Goal: Task Accomplishment & Management: Manage account settings

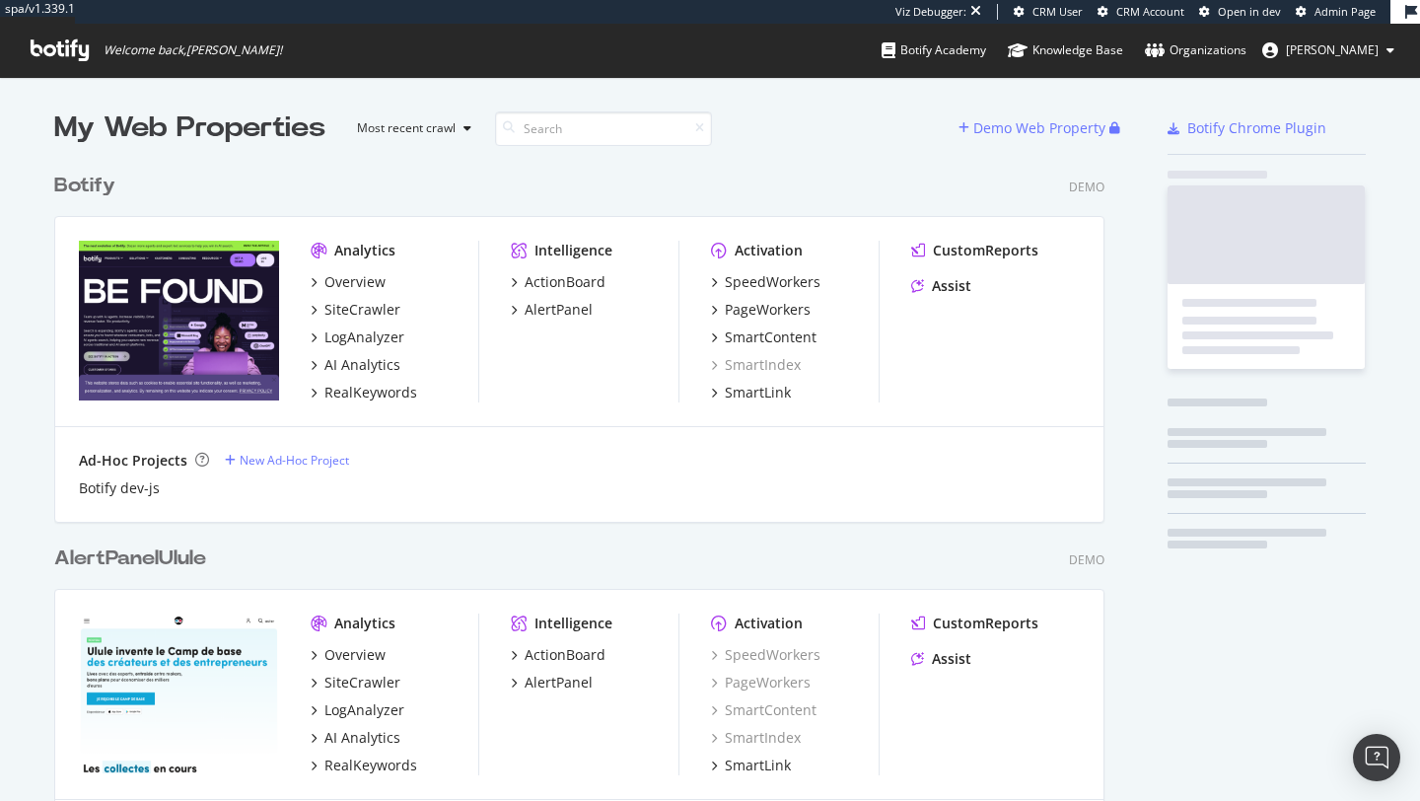
scroll to position [786, 1391]
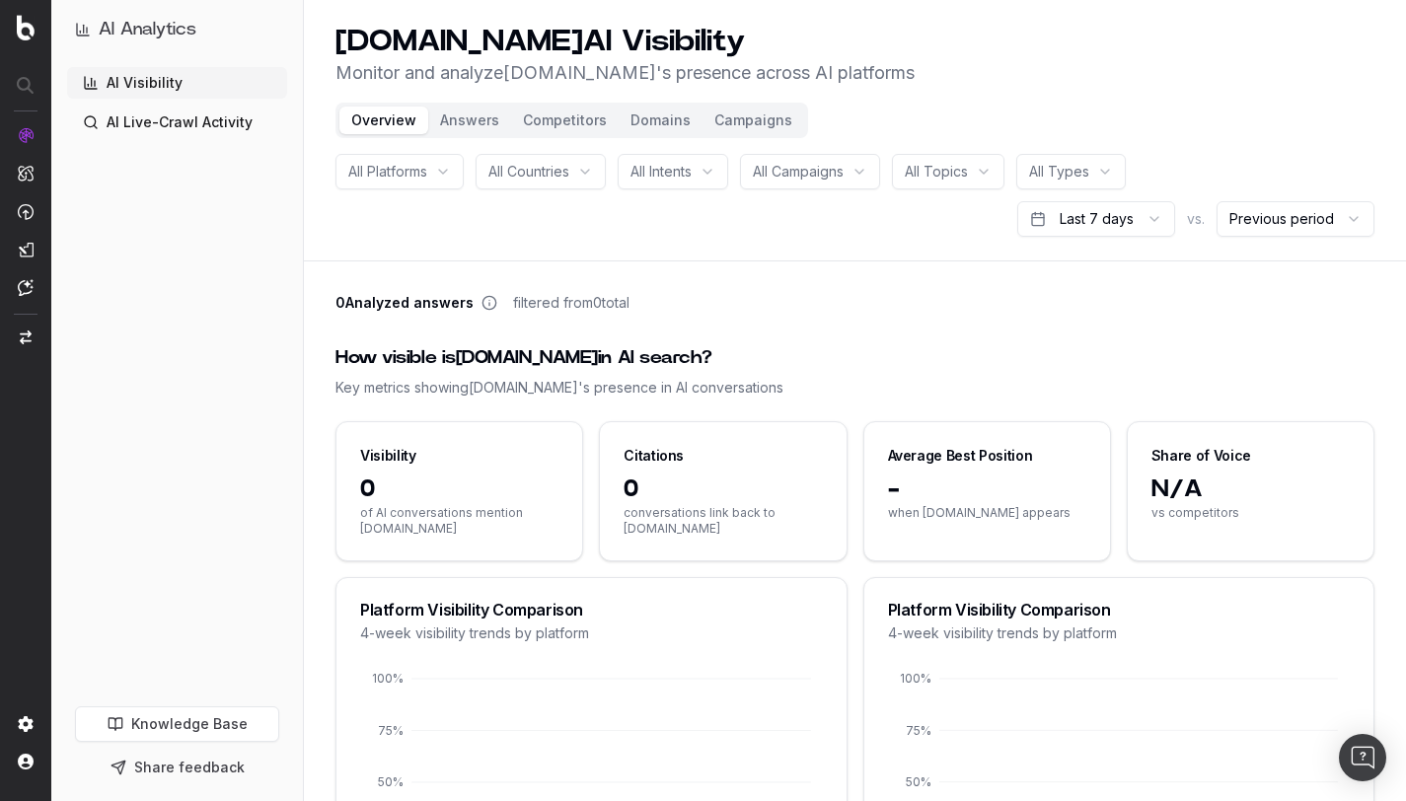
click at [736, 116] on button "Campaigns" at bounding box center [753, 121] width 102 height 28
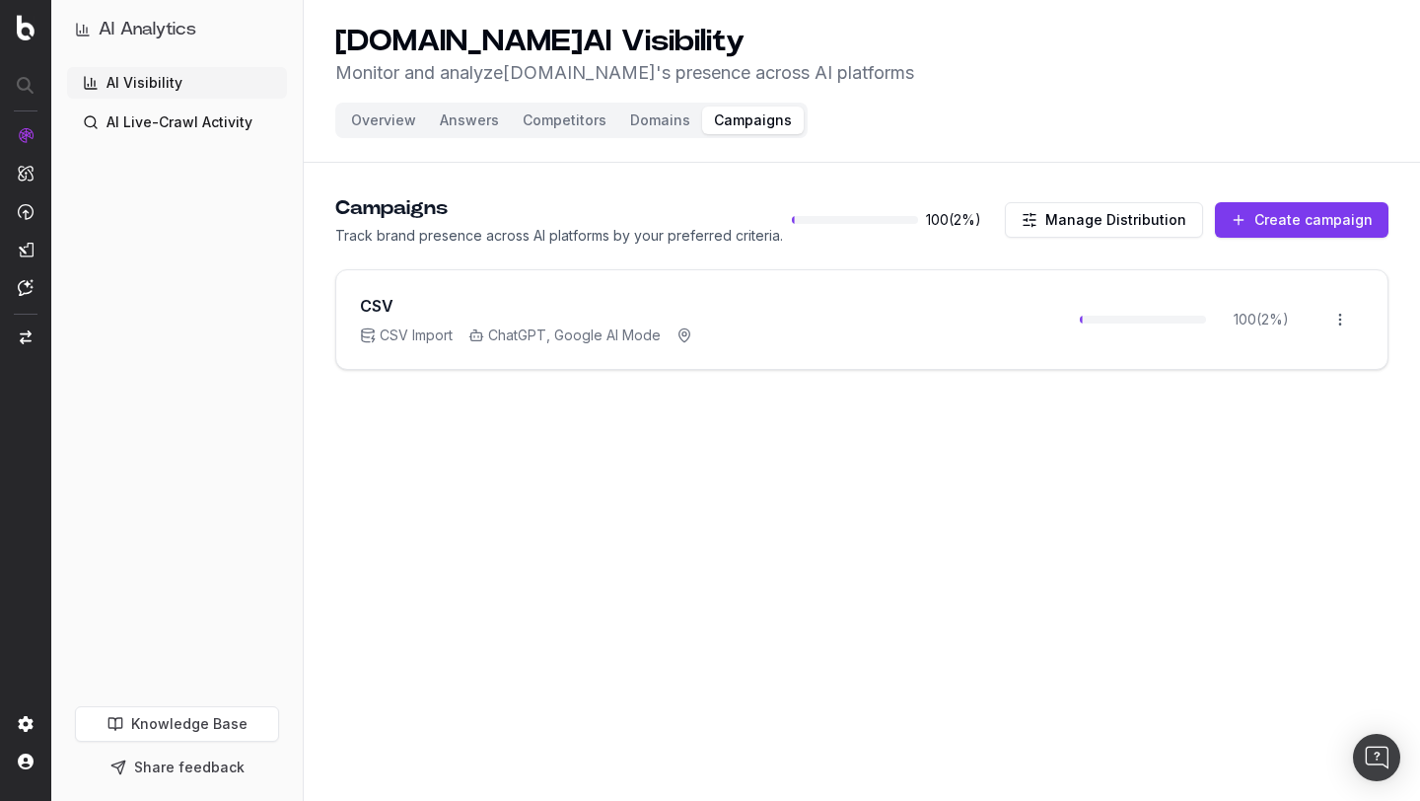
click at [1302, 226] on button "Create campaign" at bounding box center [1302, 220] width 174 height 36
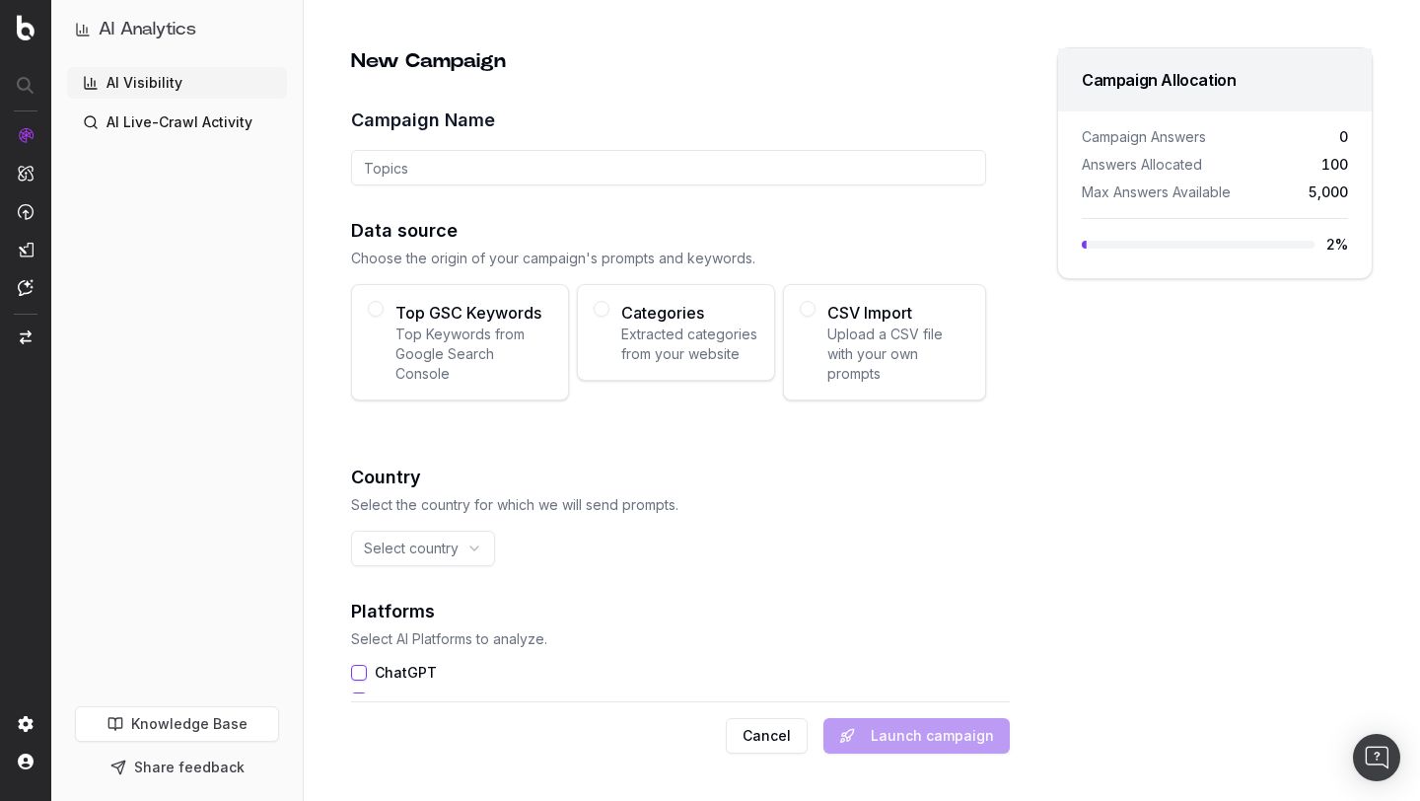
click at [689, 353] on span "Extracted categories from your website" at bounding box center [689, 344] width 137 height 39
click at [610, 317] on button "Categories Extracted categories from your website" at bounding box center [602, 309] width 16 height 16
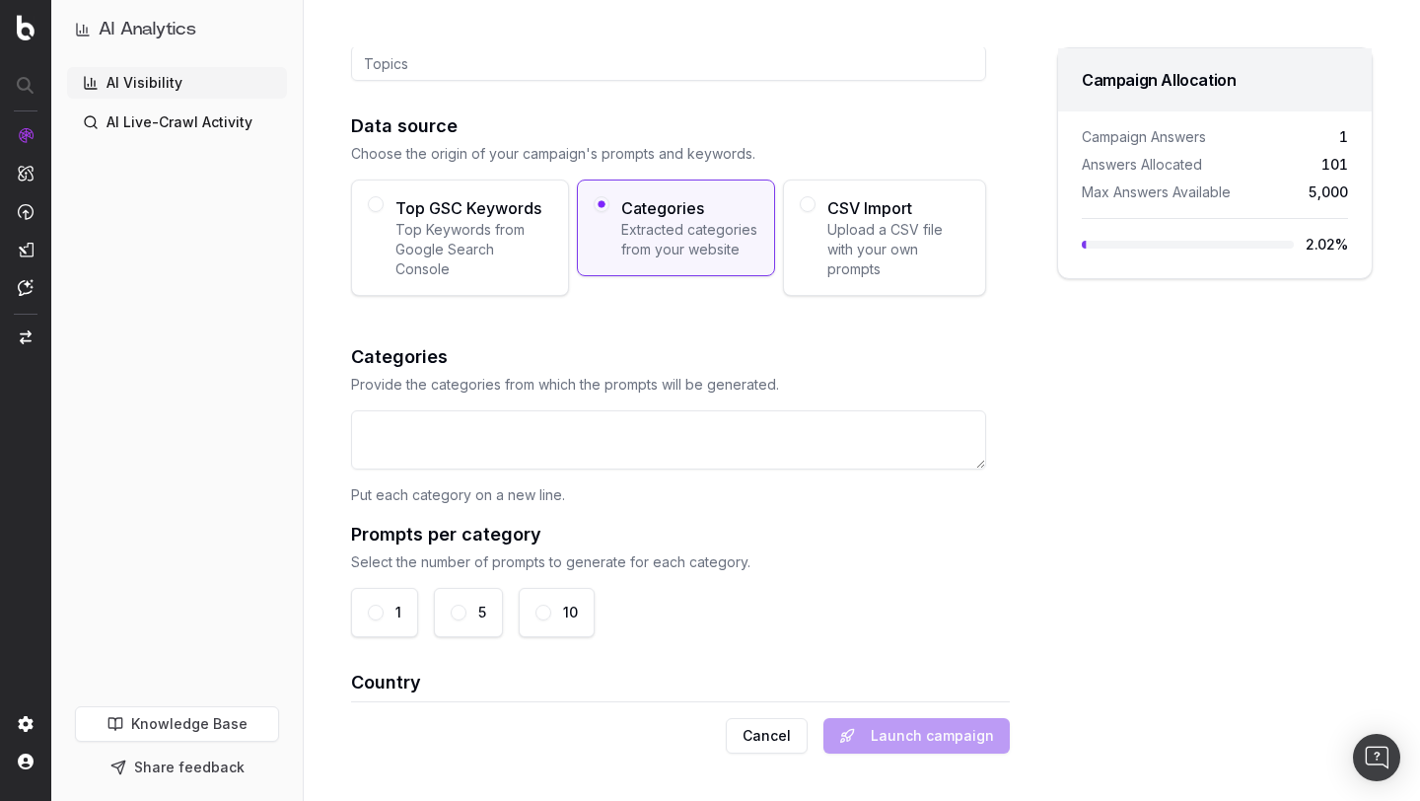
scroll to position [127, 0]
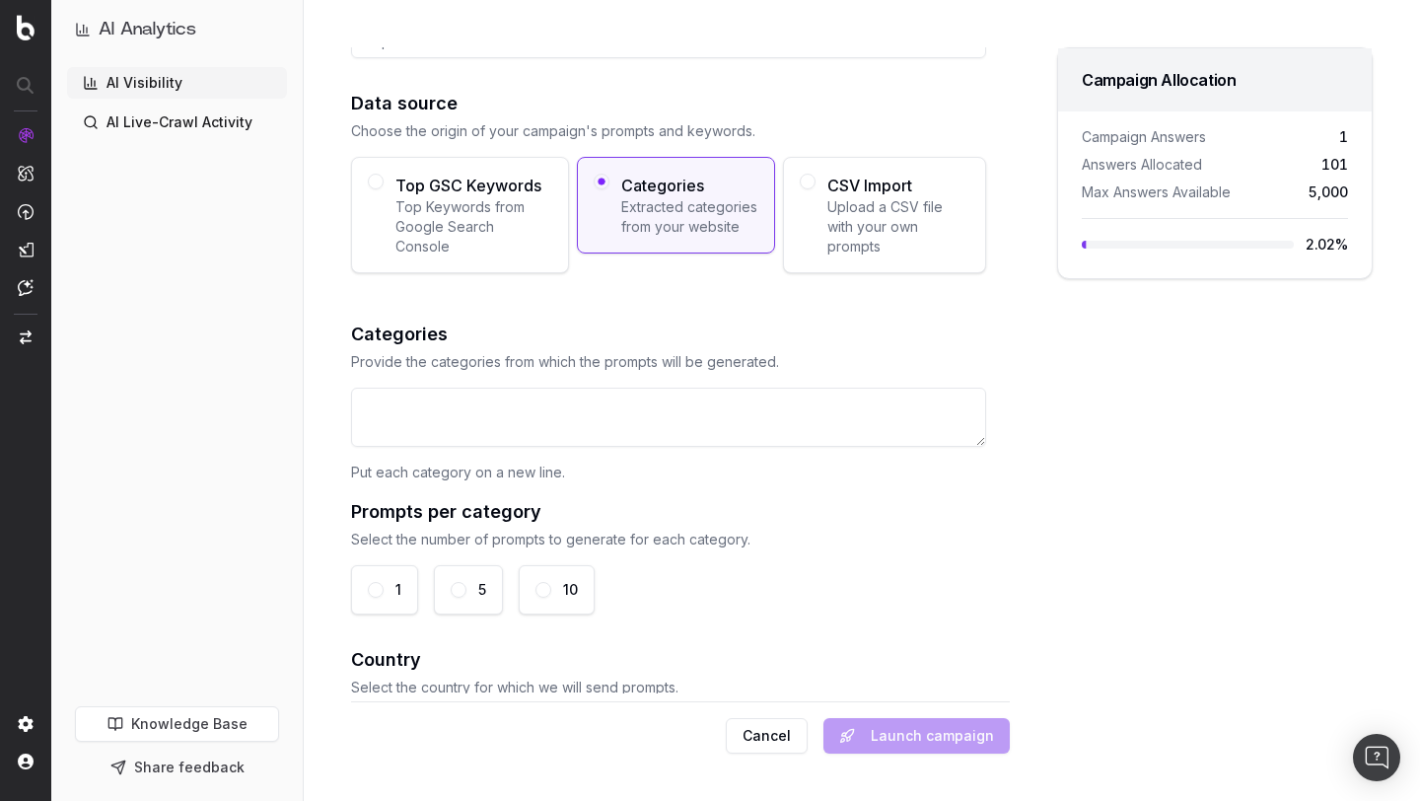
click at [603, 393] on textarea at bounding box center [668, 417] width 635 height 59
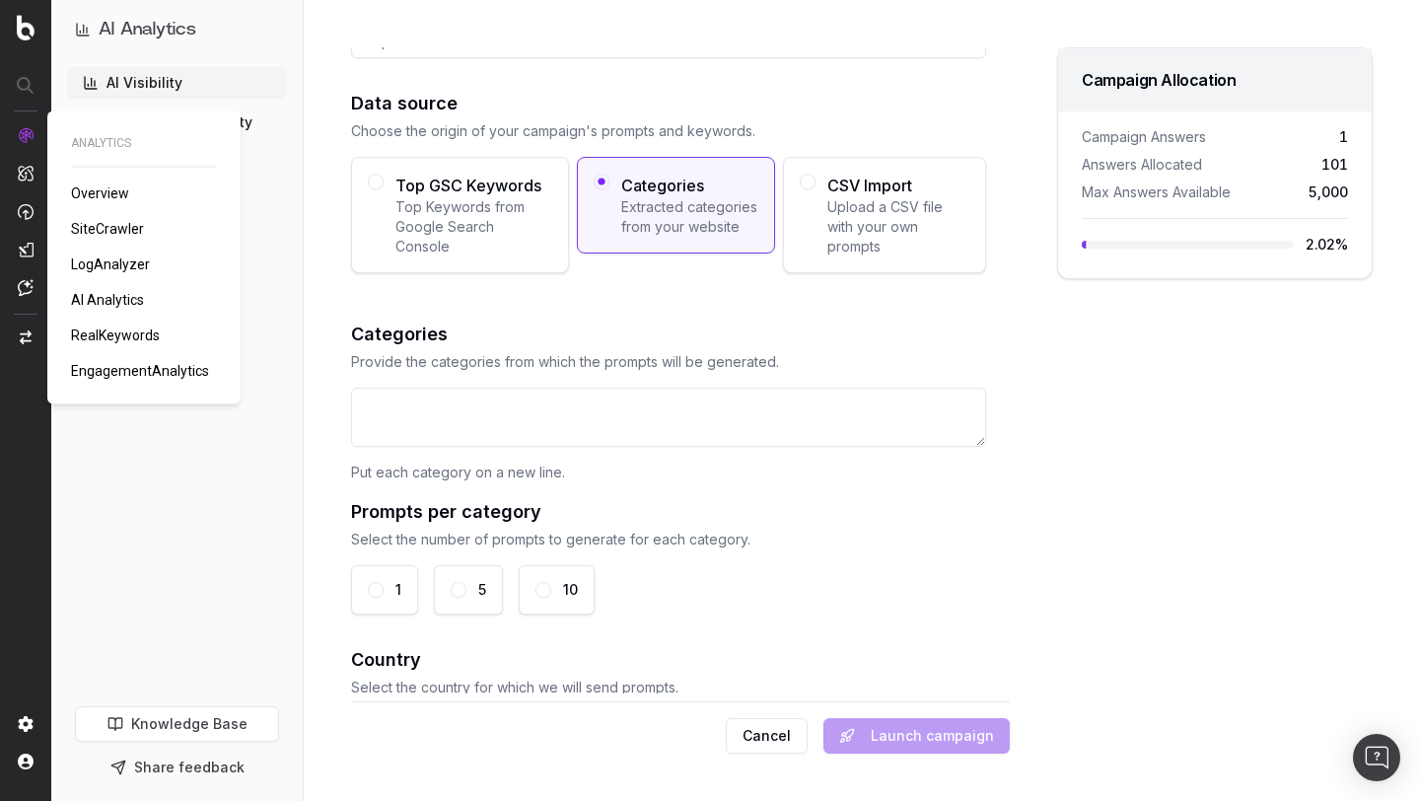
click at [129, 332] on span "RealKeywords" at bounding box center [115, 335] width 89 height 16
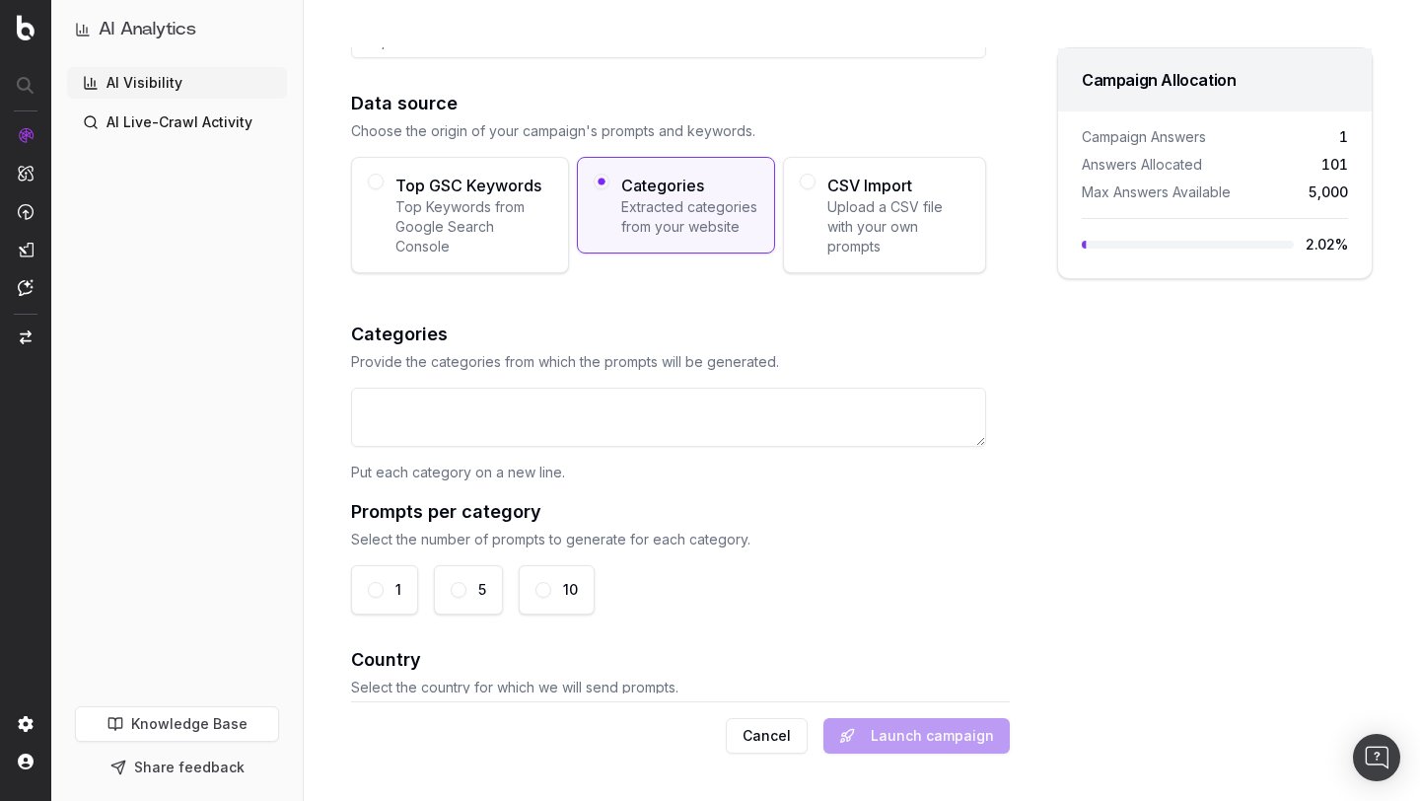
click at [446, 400] on textarea at bounding box center [668, 417] width 635 height 59
type textarea "S"
type textarea "s"
click at [403, 427] on textarea "SEO products" at bounding box center [668, 417] width 635 height 59
click at [430, 427] on textarea "SEO products" at bounding box center [668, 417] width 635 height 59
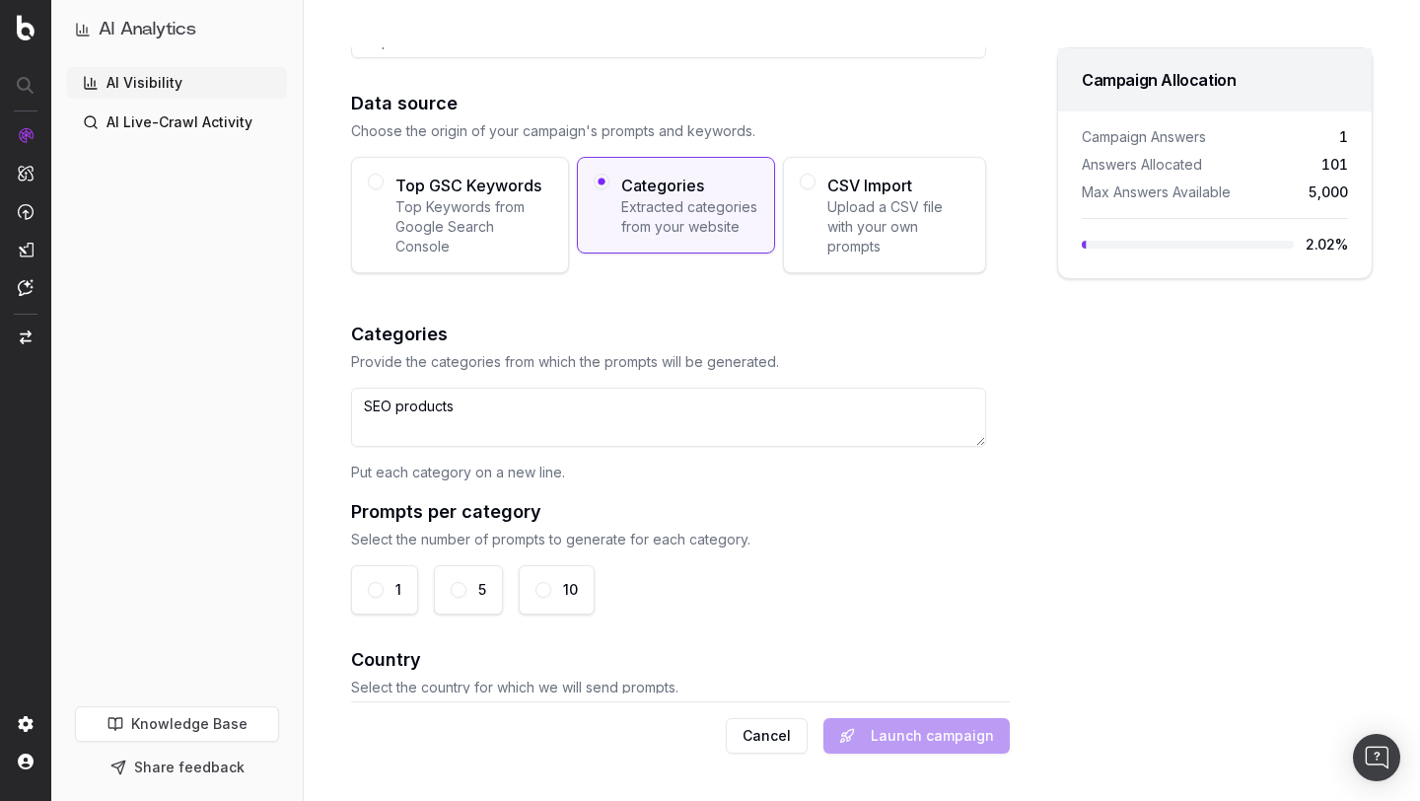
click at [386, 403] on textarea "SEO products" at bounding box center [668, 417] width 635 height 59
click at [374, 404] on textarea "SEO products" at bounding box center [668, 417] width 635 height 59
click at [394, 429] on textarea "Botify products" at bounding box center [668, 417] width 635 height 59
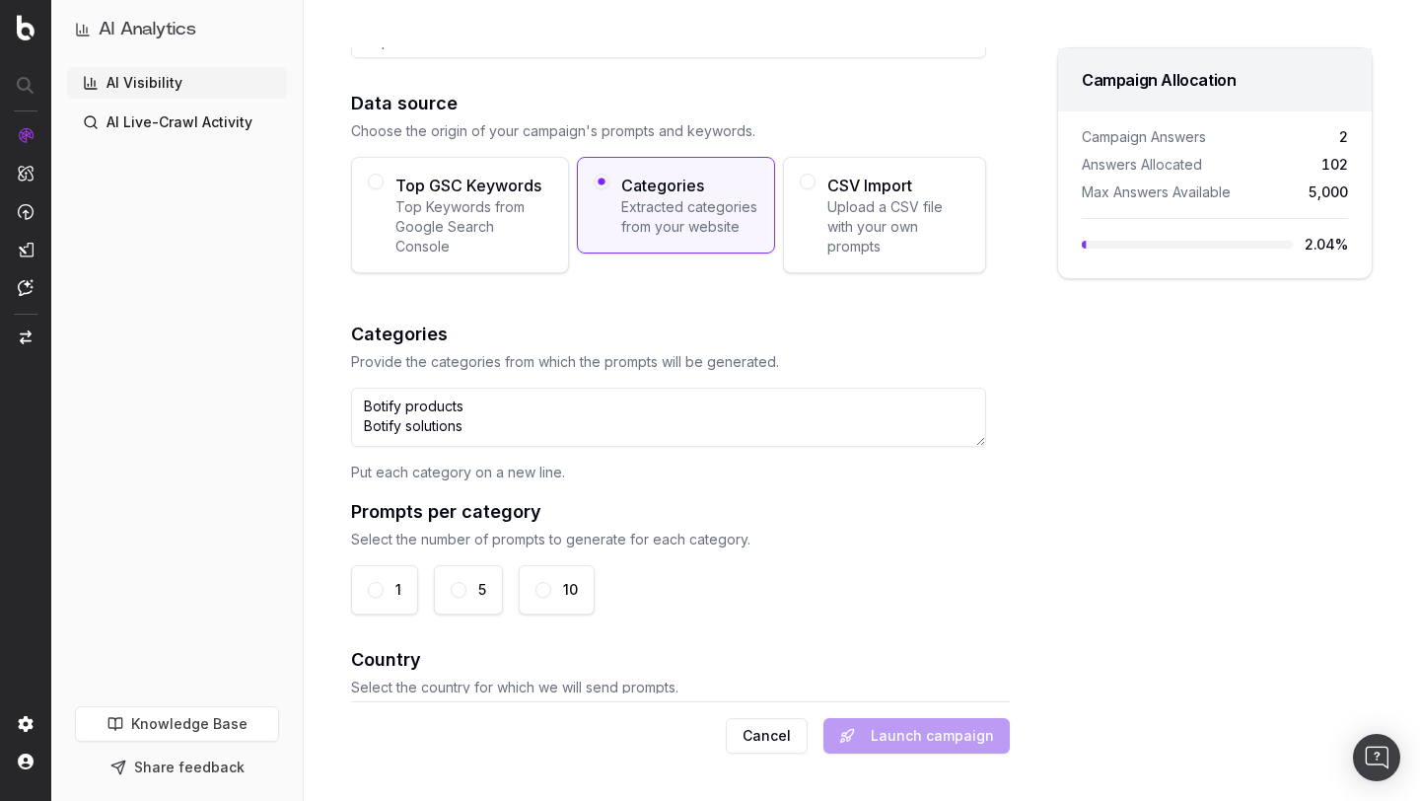
scroll to position [8, 0]
type textarea "Botify products Botify solutions Botify ressources"
click at [464, 605] on div "5" at bounding box center [468, 589] width 69 height 49
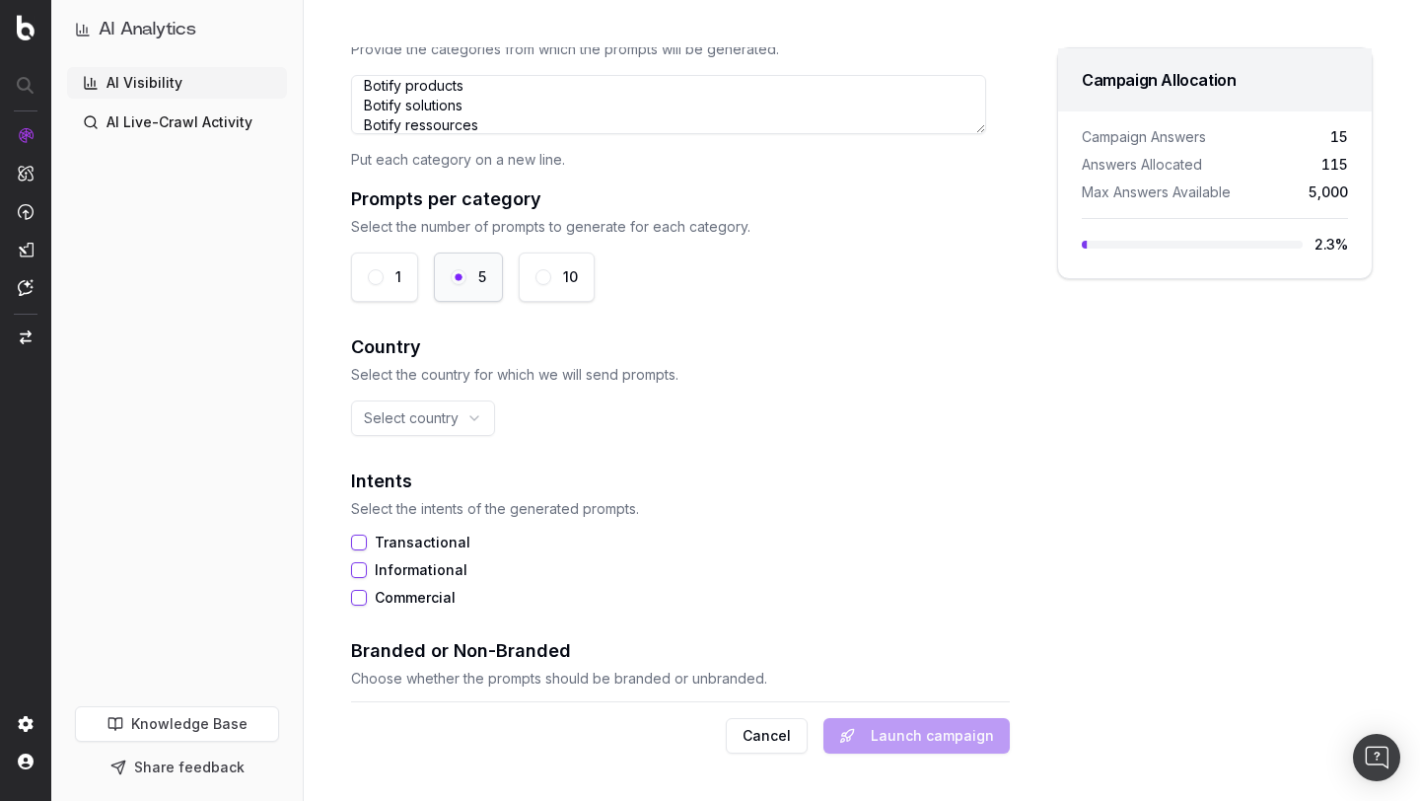
scroll to position [464, 0]
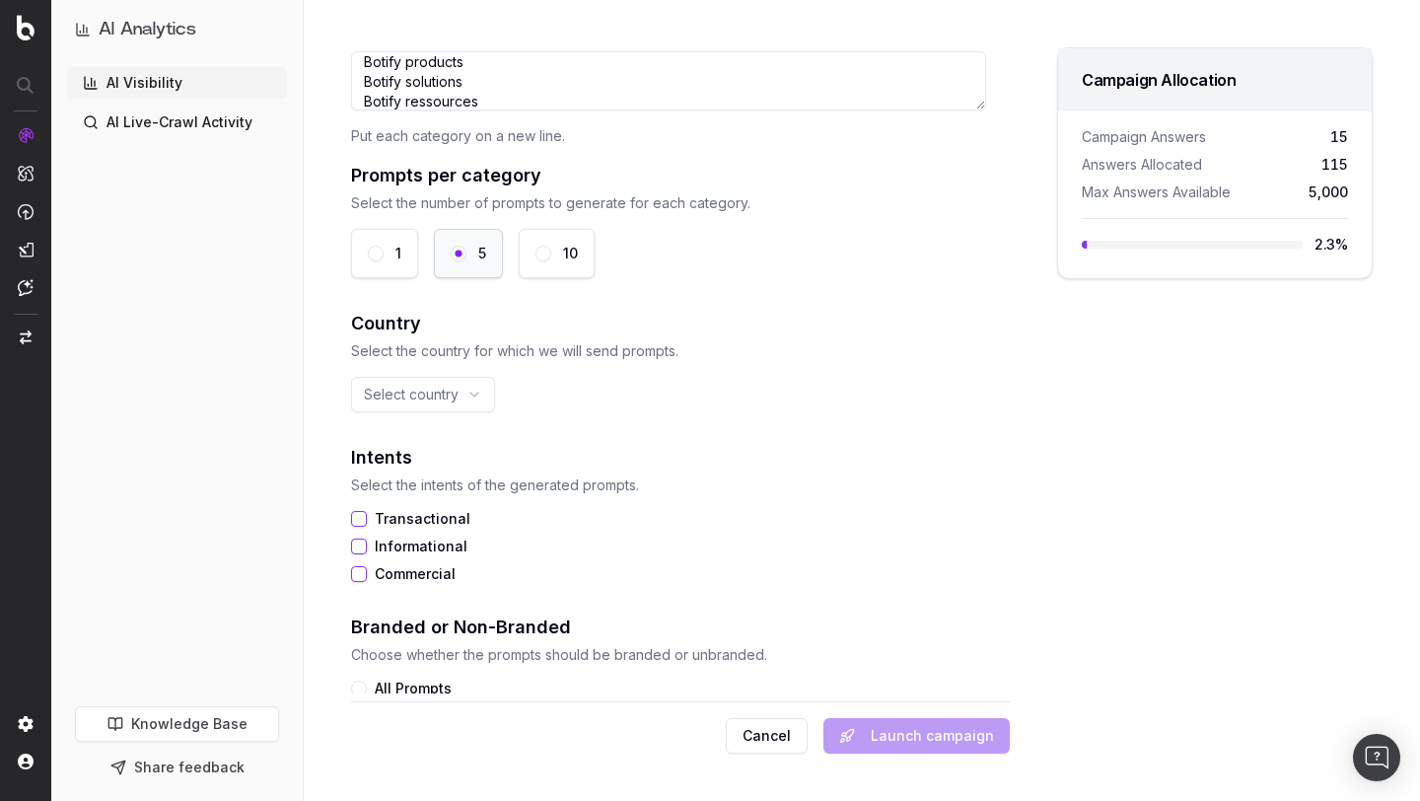
click at [445, 392] on html "AI Analytics AI Visibility AI Live-Crawl Activity Knowledge Base Share feedback…" at bounding box center [710, 400] width 1420 height 801
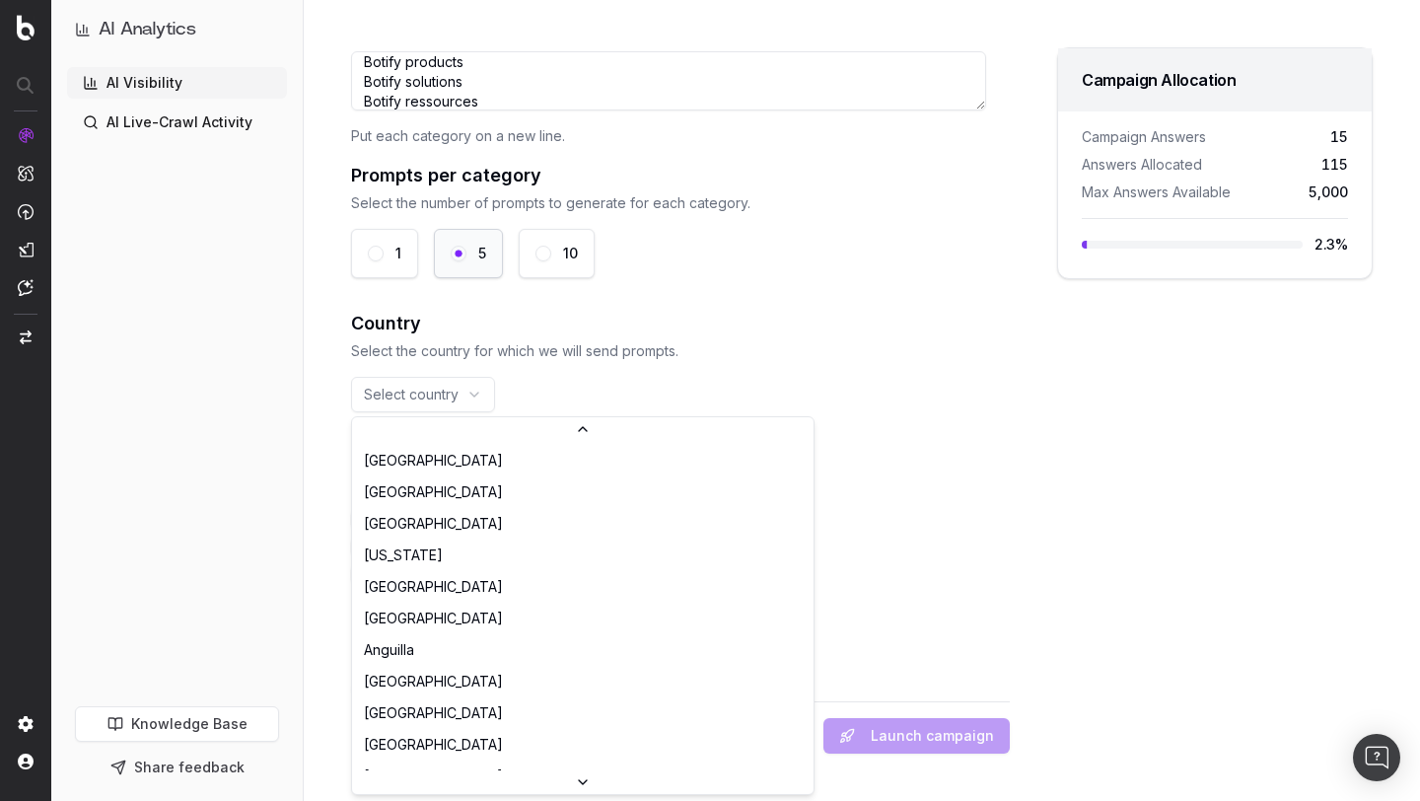
scroll to position [6377, 0]
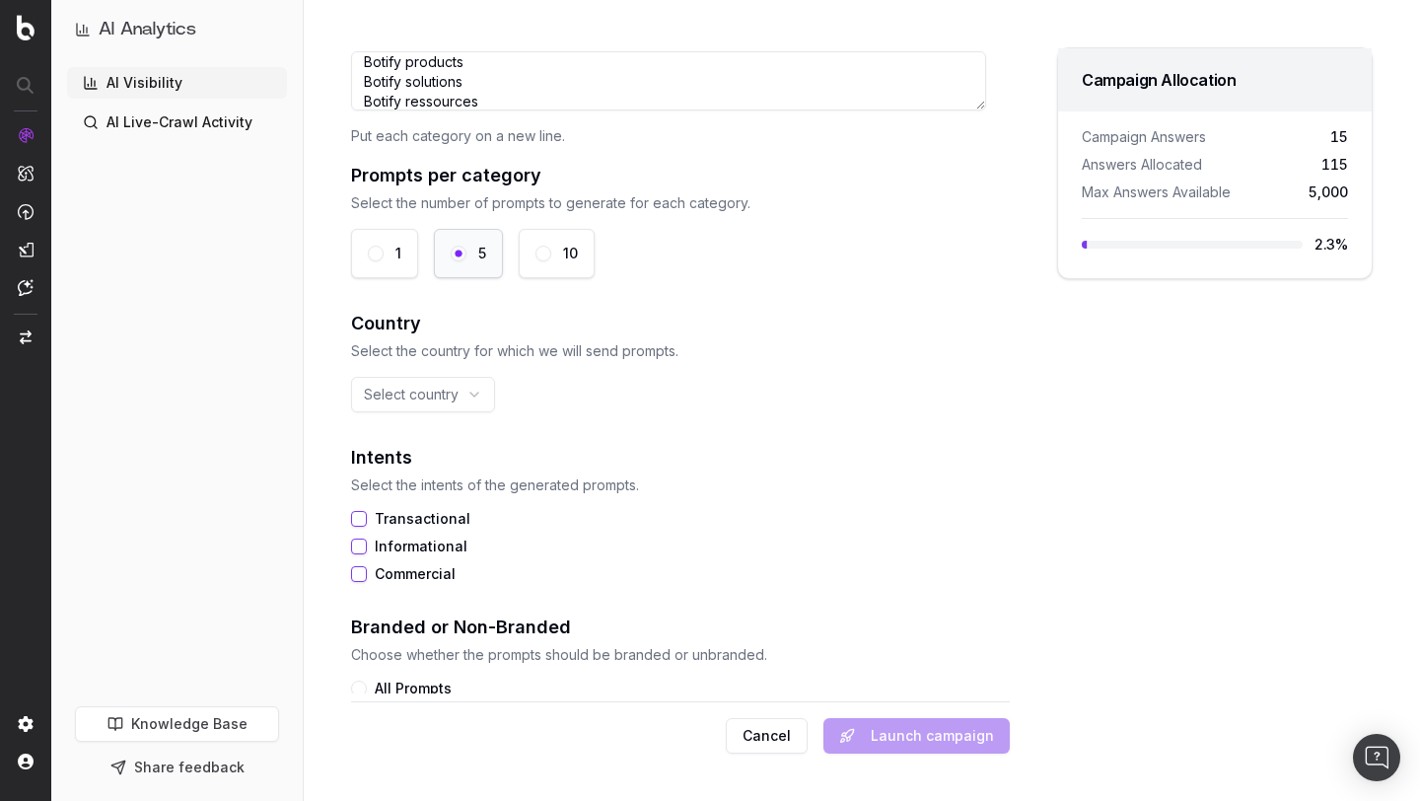
click at [551, 358] on html "AI Analytics AI Visibility AI Live-Crawl Activity Knowledge Base Share feedback…" at bounding box center [710, 400] width 1420 height 801
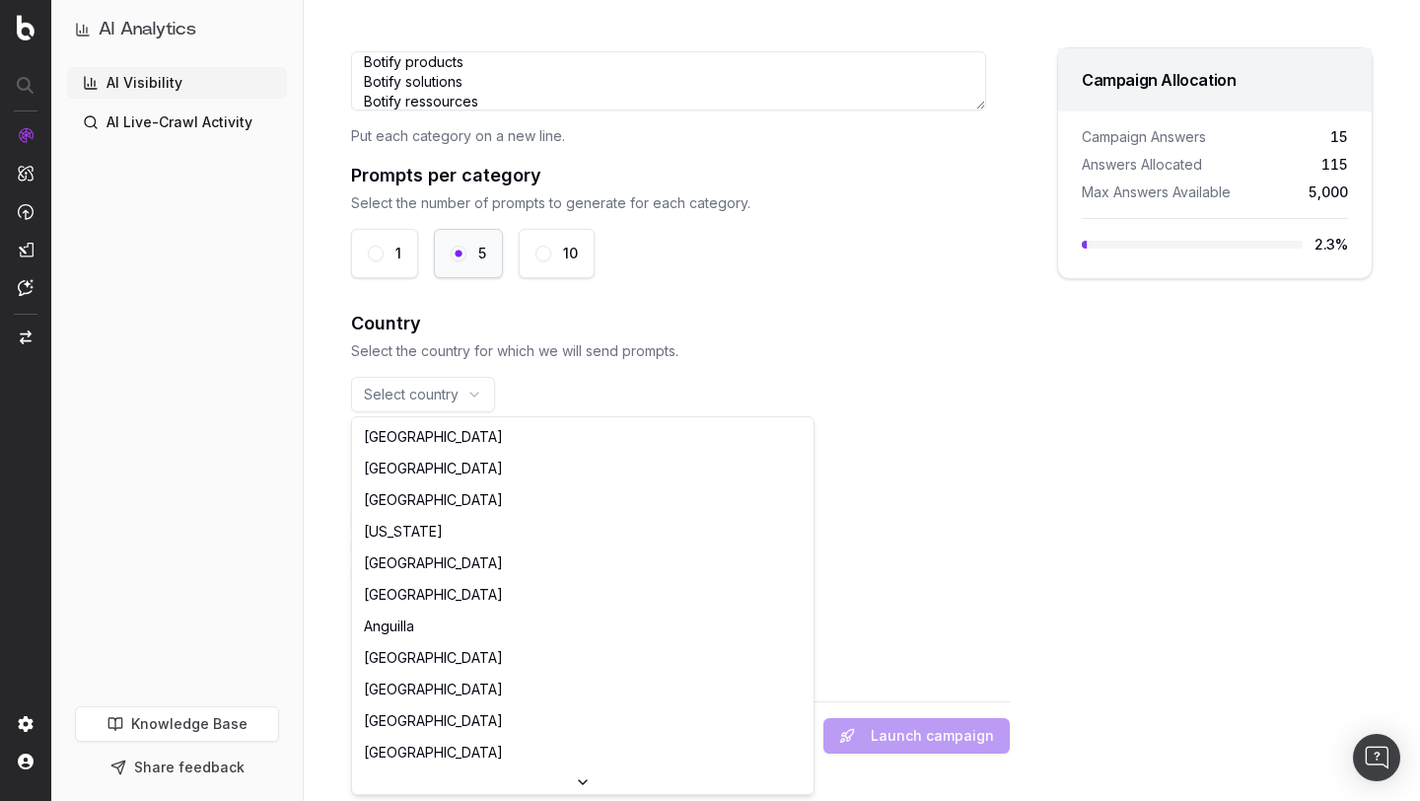
click at [458, 389] on html "AI Analytics AI Visibility AI Live-Crawl Activity Knowledge Base Share feedback…" at bounding box center [710, 400] width 1420 height 801
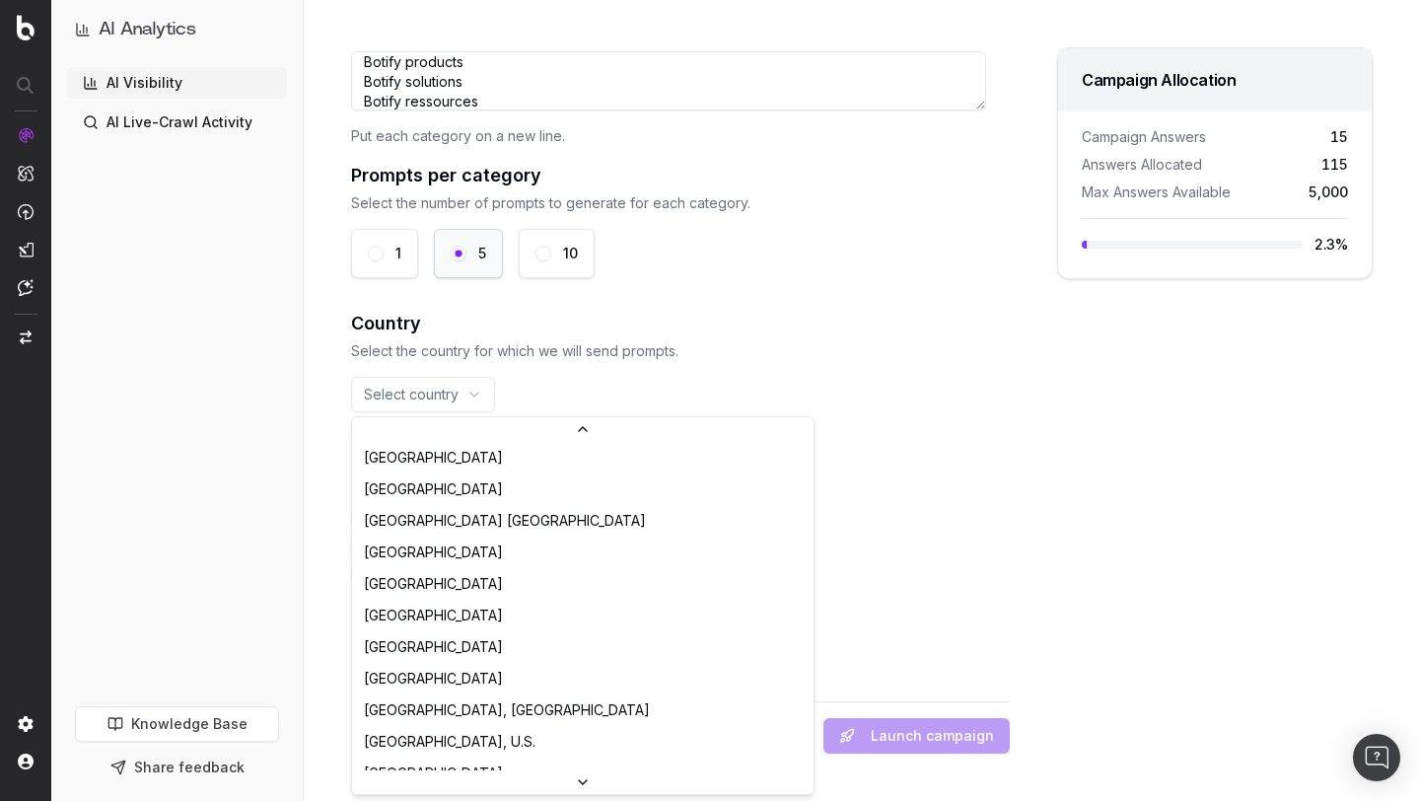
scroll to position [7006, 0]
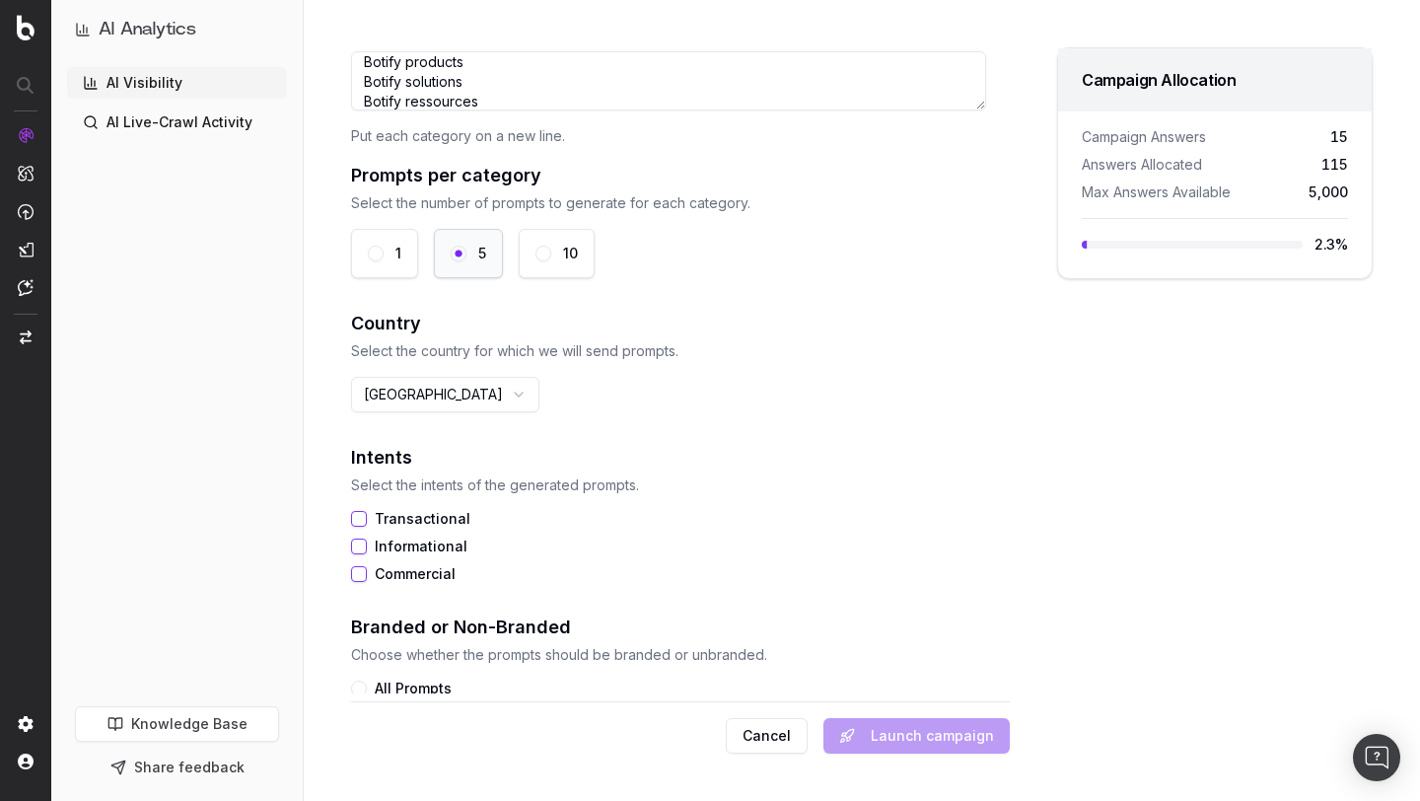
click at [649, 462] on h2 "Intents" at bounding box center [668, 458] width 635 height 28
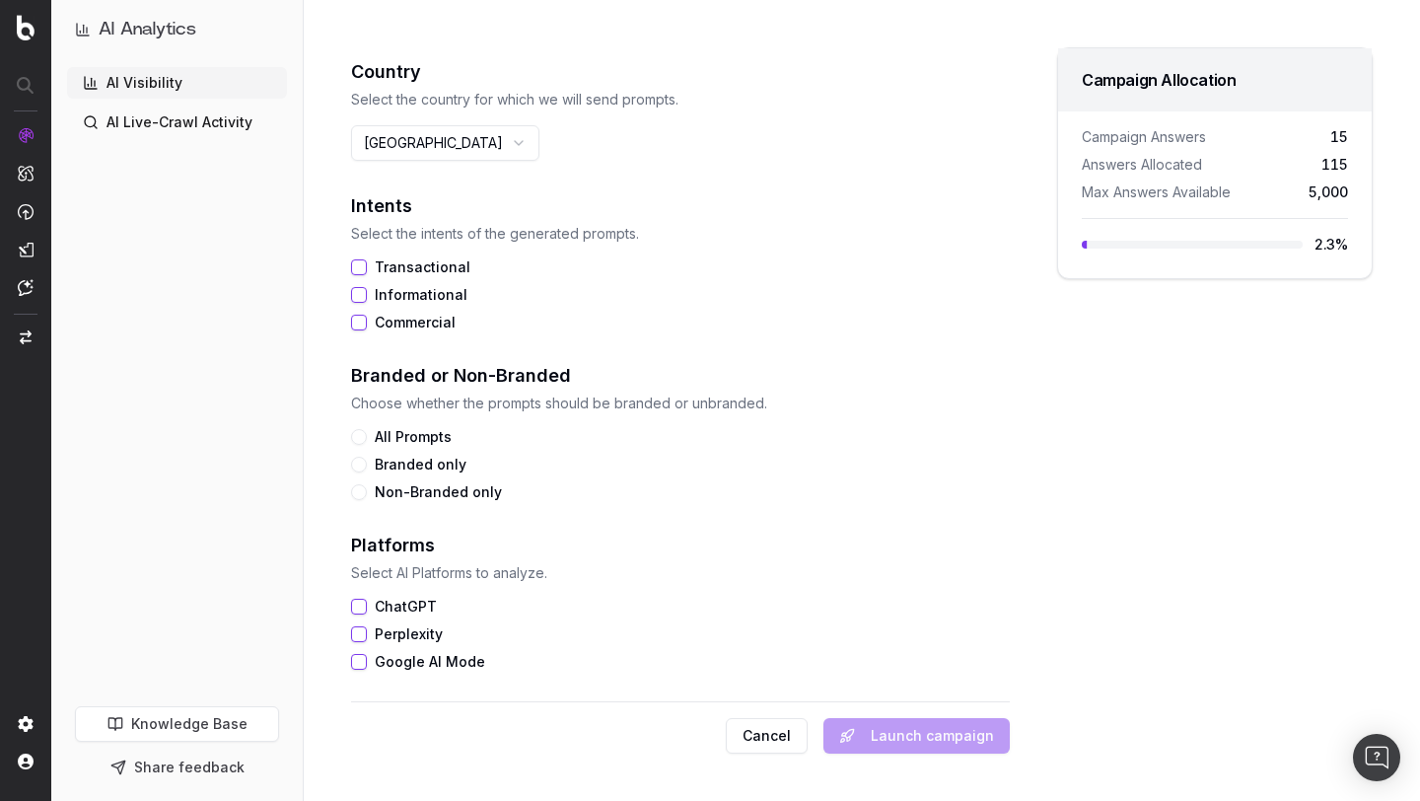
scroll to position [714, 0]
click at [358, 270] on button "Transactional" at bounding box center [359, 268] width 16 height 16
click at [358, 296] on button "Informational" at bounding box center [359, 296] width 16 height 16
click at [358, 327] on button "Commercial" at bounding box center [359, 324] width 16 height 16
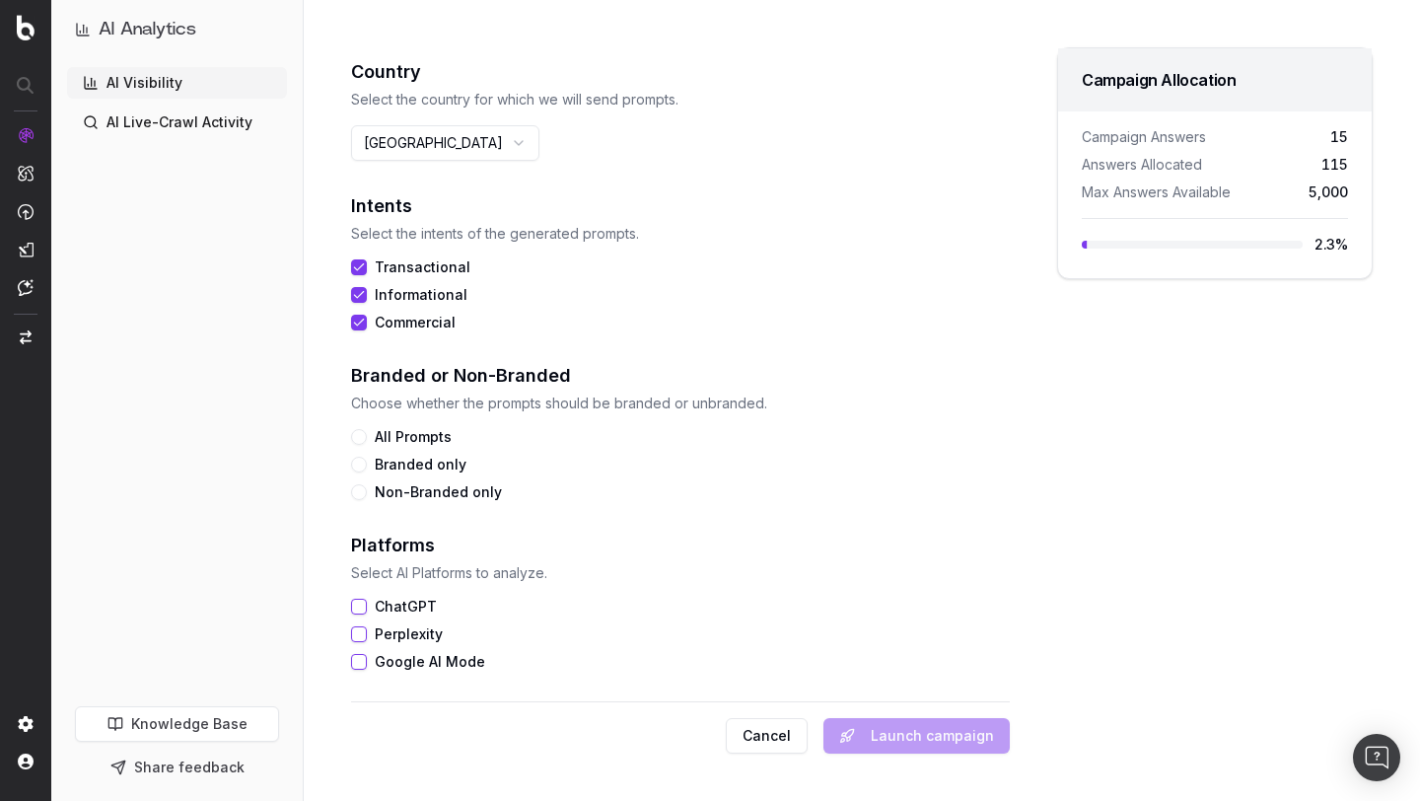
click at [363, 437] on button "All Prompts" at bounding box center [359, 437] width 16 height 16
click at [359, 609] on button "ChatGPT" at bounding box center [359, 607] width 16 height 16
click at [362, 662] on button "Google AI Mode" at bounding box center [359, 662] width 16 height 16
click at [362, 640] on button "Perplexity" at bounding box center [359, 634] width 16 height 16
click at [362, 639] on button "Perplexity" at bounding box center [359, 634] width 16 height 16
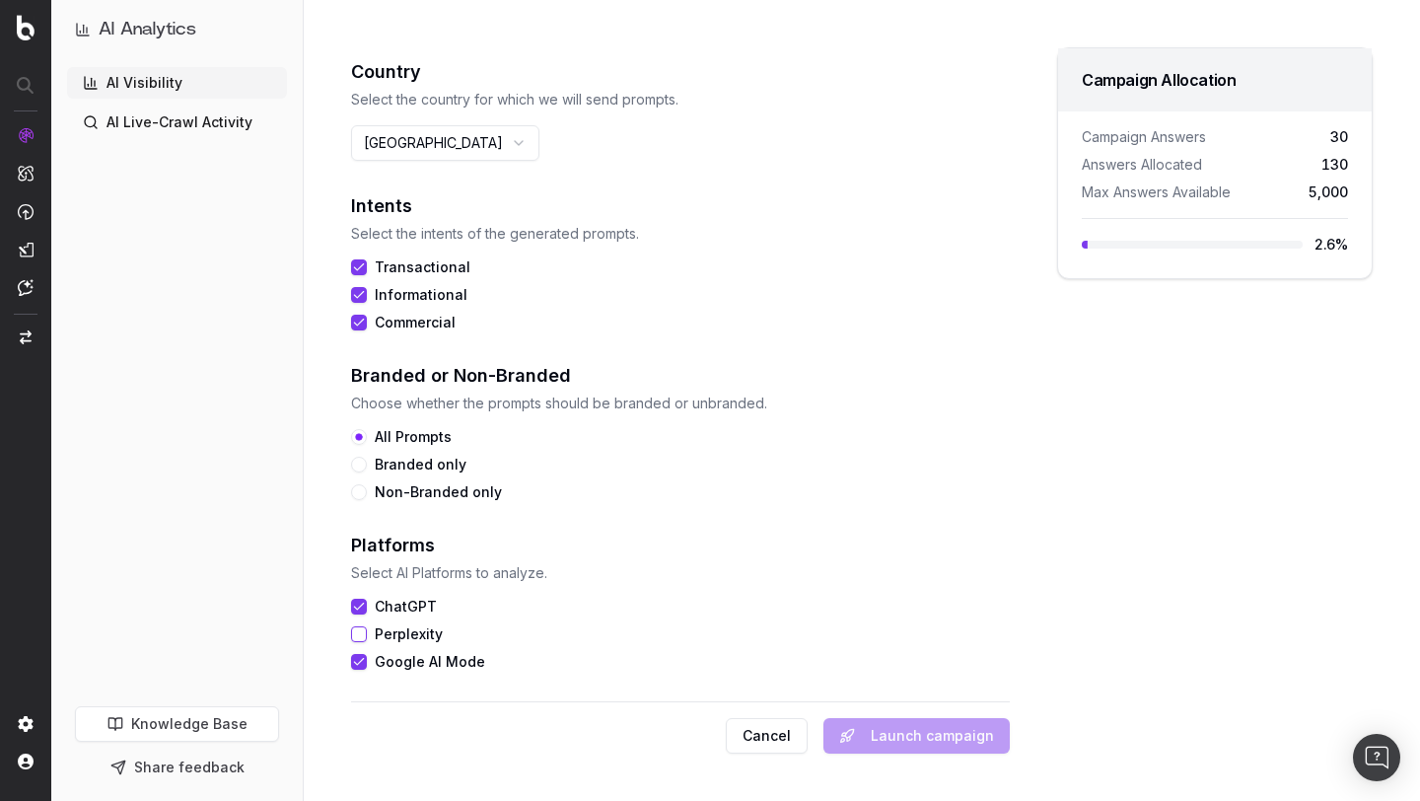
click at [362, 639] on button "Perplexity" at bounding box center [359, 634] width 16 height 16
click at [362, 663] on button "Google AI Mode" at bounding box center [359, 662] width 16 height 16
click at [362, 639] on button "Perplexity" at bounding box center [359, 634] width 16 height 16
click at [585, 545] on h2 "Platforms" at bounding box center [668, 546] width 635 height 28
click at [886, 740] on div "Cancel Launch campaign" at bounding box center [680, 727] width 659 height 52
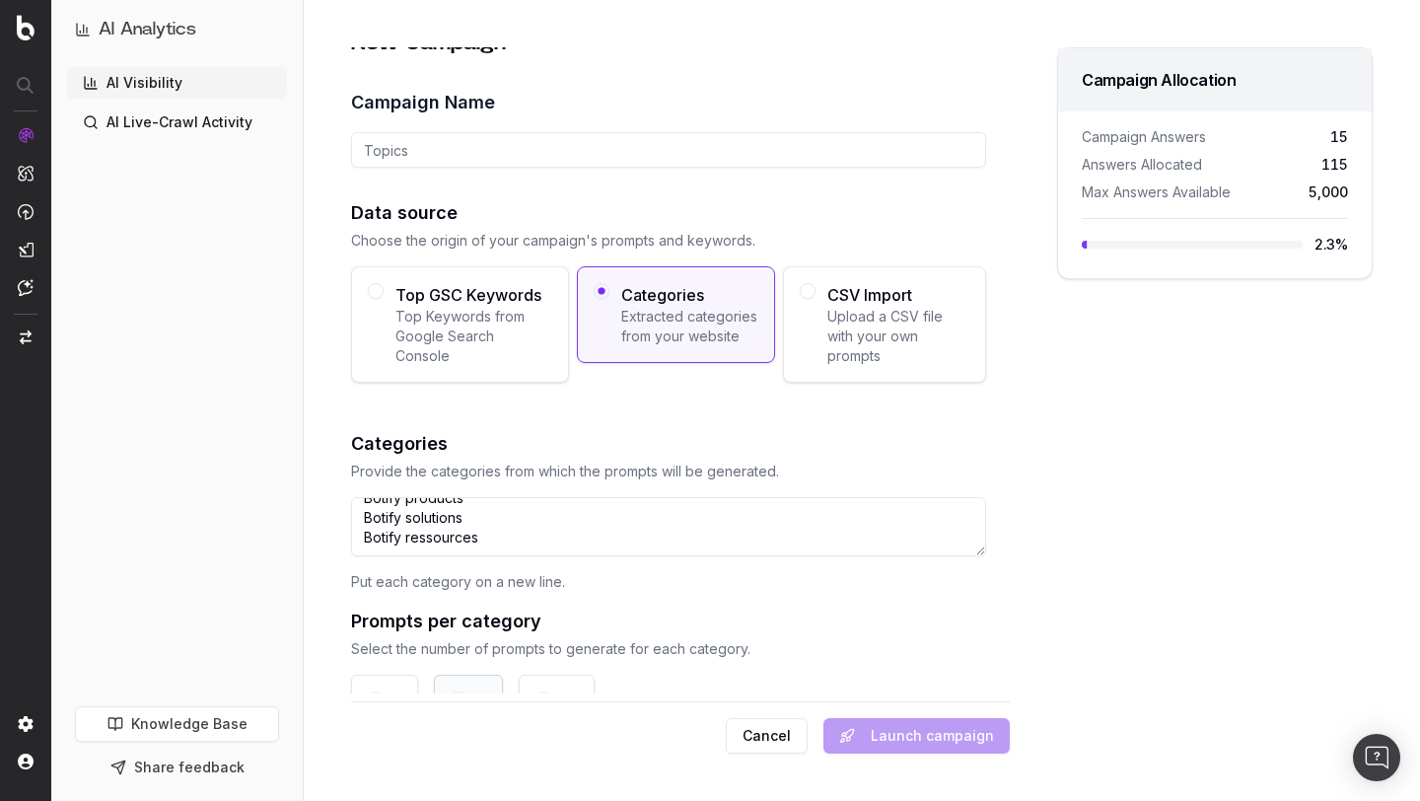
scroll to position [0, 0]
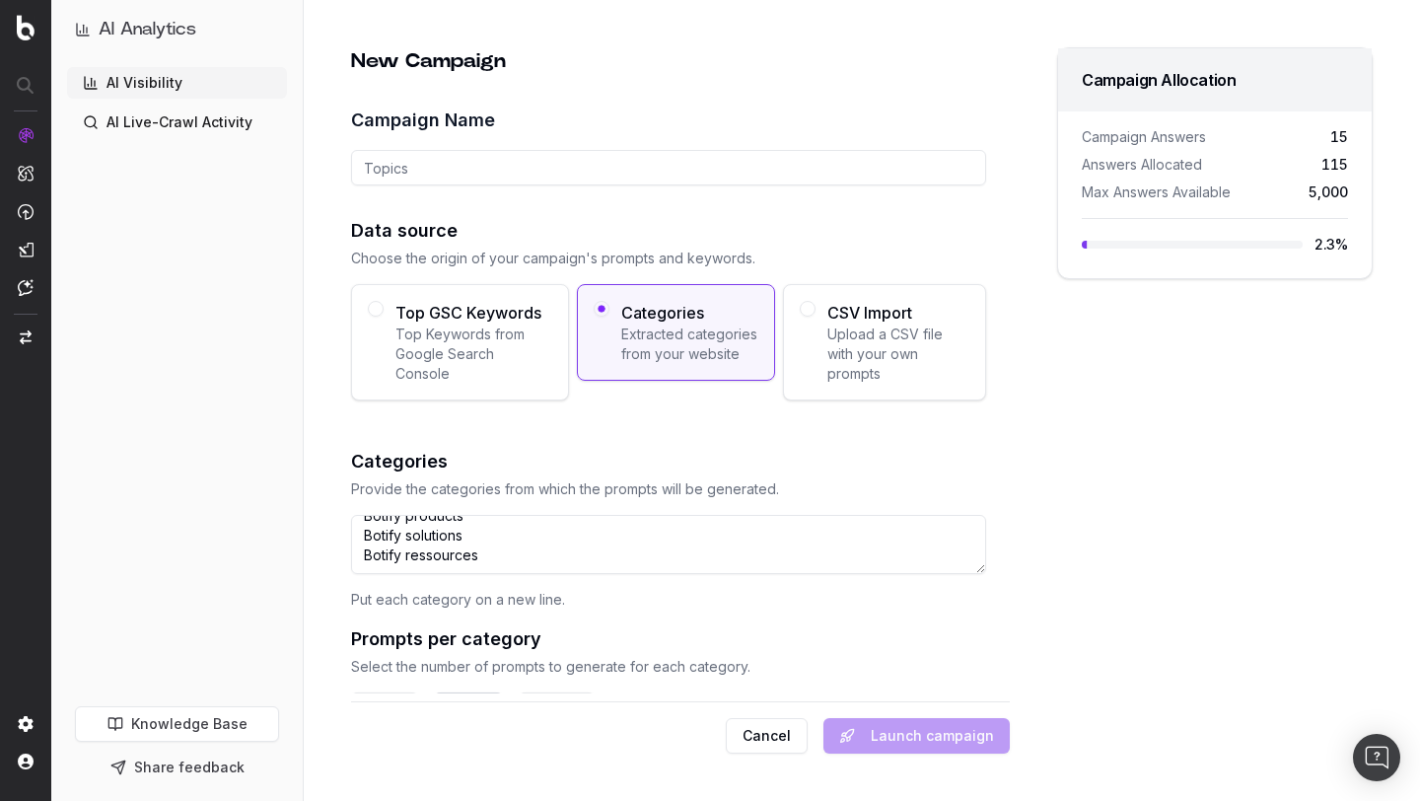
click at [726, 174] on input "Campaign Name" at bounding box center [668, 168] width 635 height 36
type input "Category Test campaign"
click at [901, 739] on button "Launch campaign" at bounding box center [917, 736] width 186 height 36
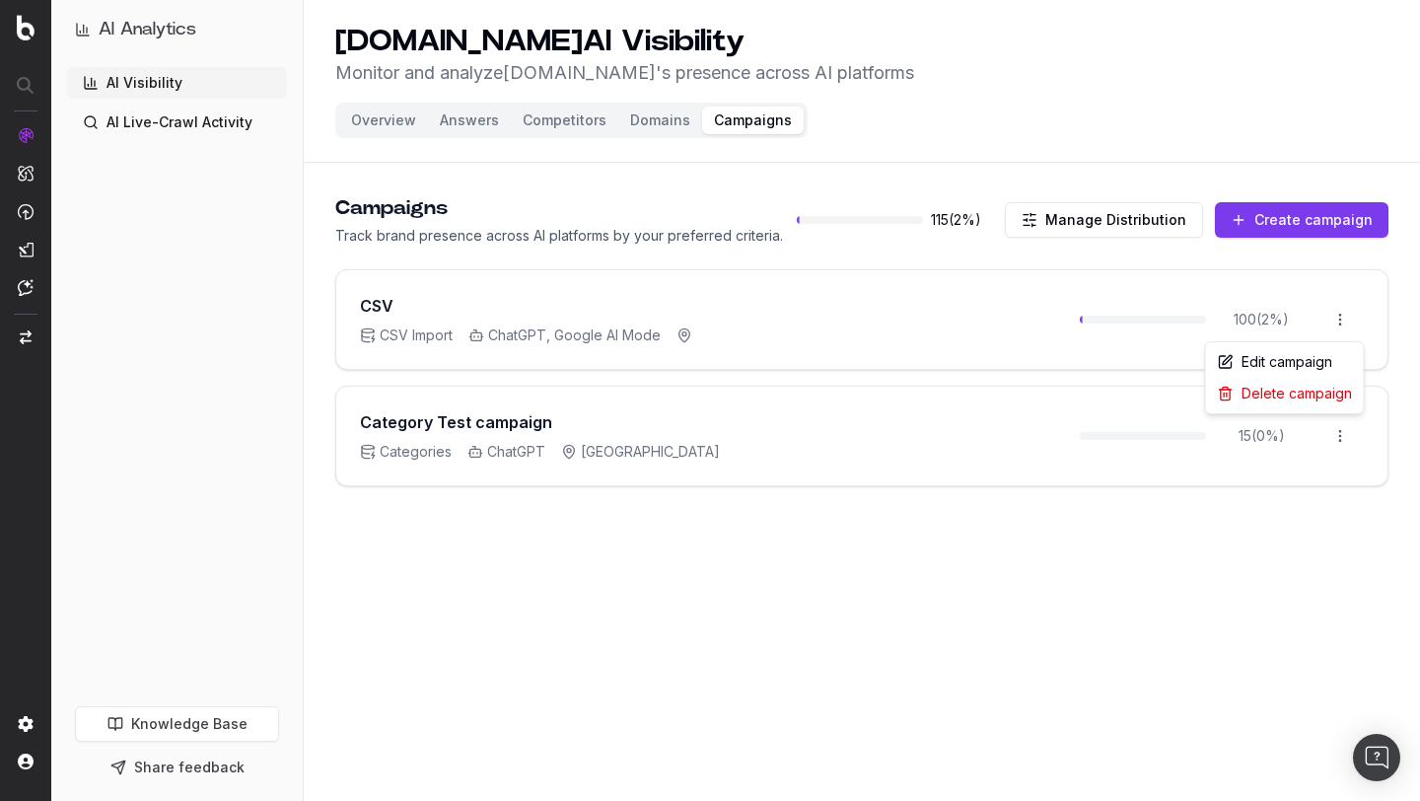
click at [1338, 321] on html "AI Analytics AI Visibility AI Live-Crawl Activity Knowledge Base Share feedback…" at bounding box center [710, 400] width 1420 height 801
click at [1309, 391] on div "Delete campaign" at bounding box center [1285, 394] width 150 height 32
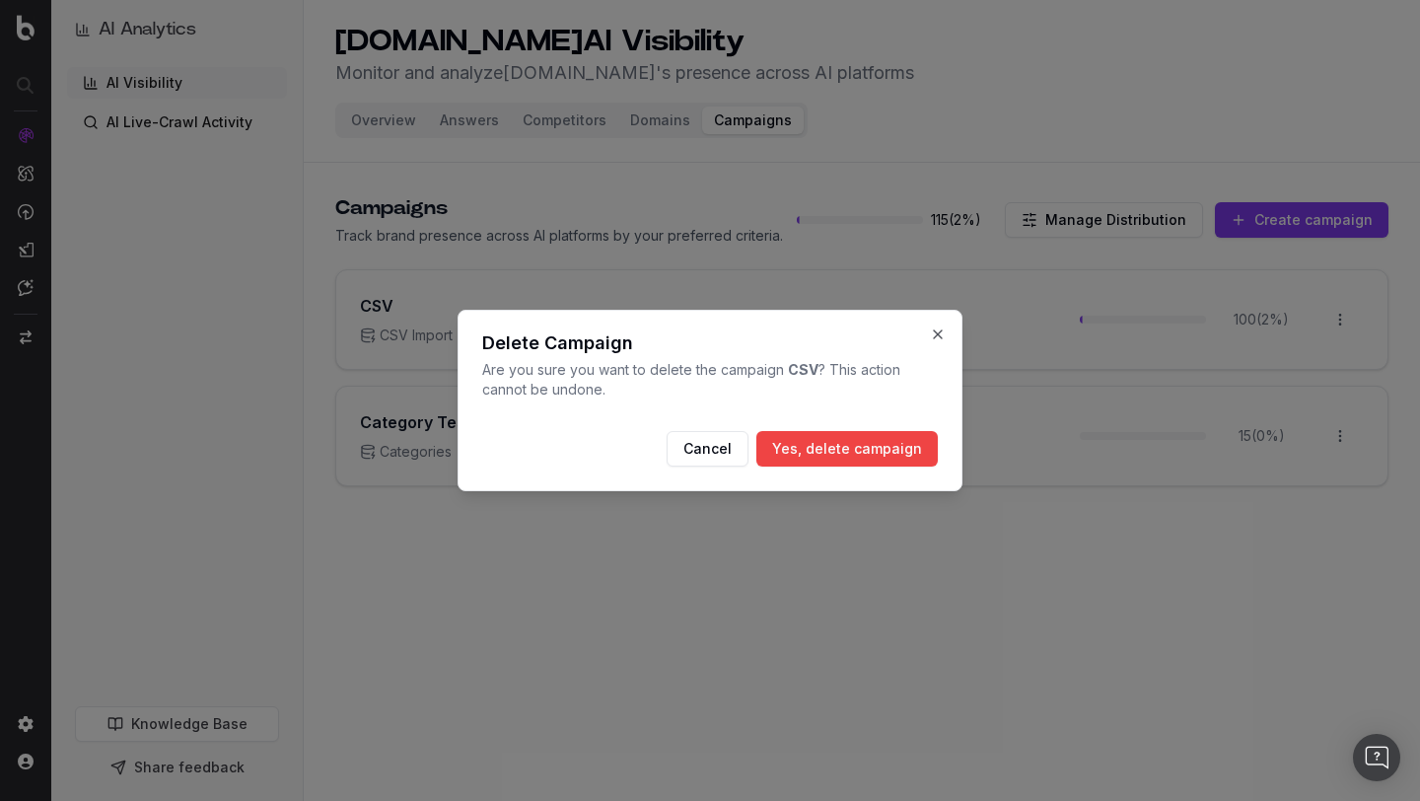
click at [818, 451] on button "Yes, delete campaign" at bounding box center [848, 449] width 182 height 36
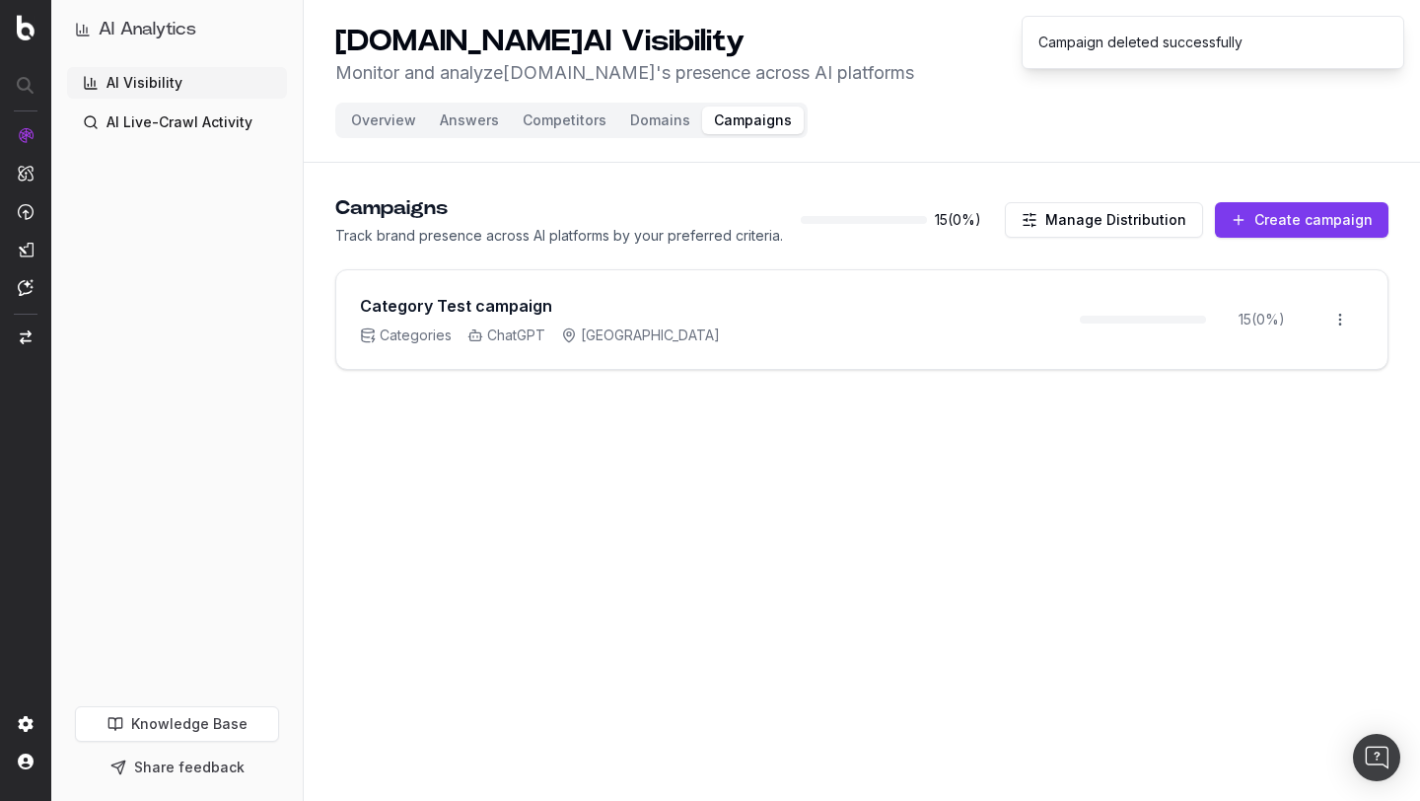
click at [872, 442] on main "Campaigns Track brand presence across AI platforms by your preferred criteria. …" at bounding box center [862, 368] width 1117 height 395
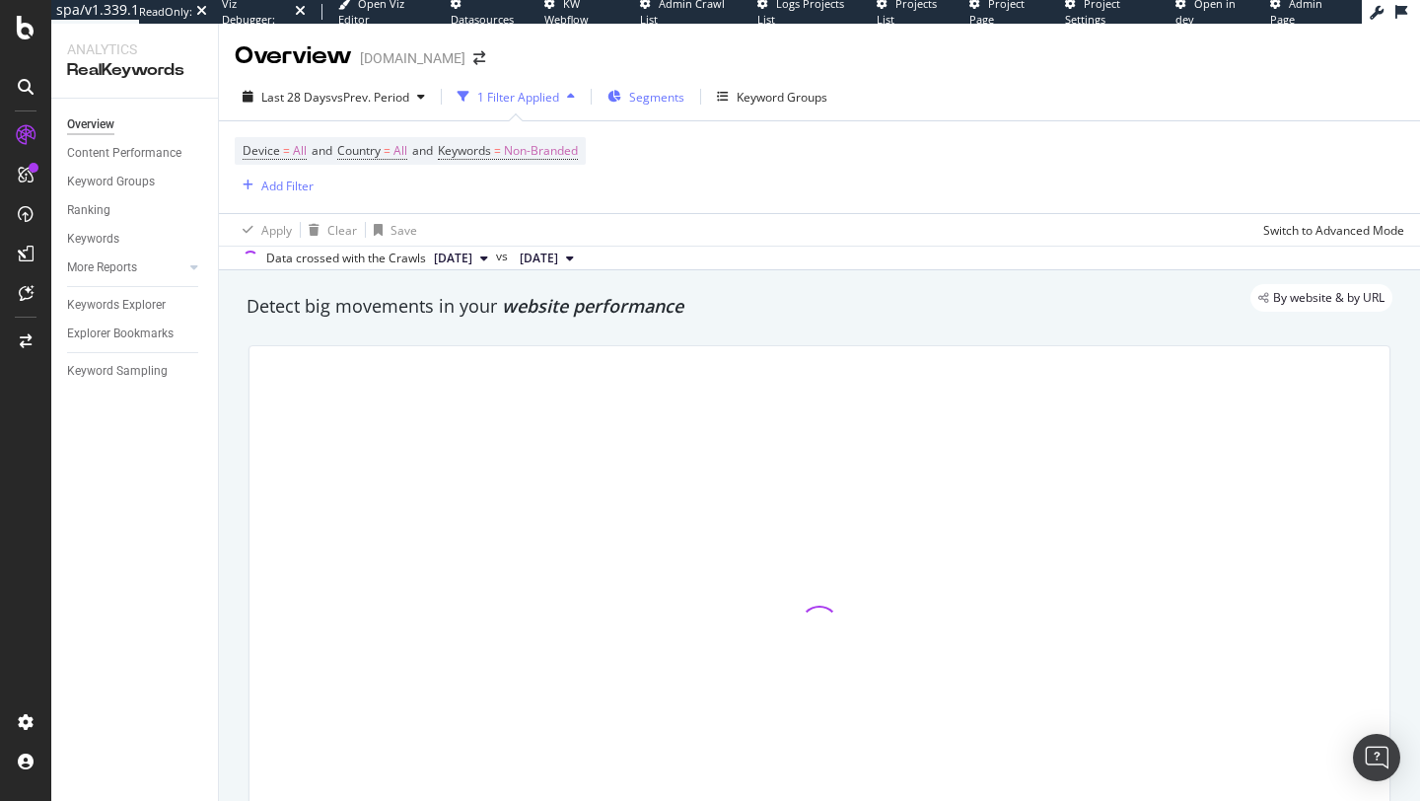
click at [692, 92] on button "Segments" at bounding box center [646, 97] width 93 height 32
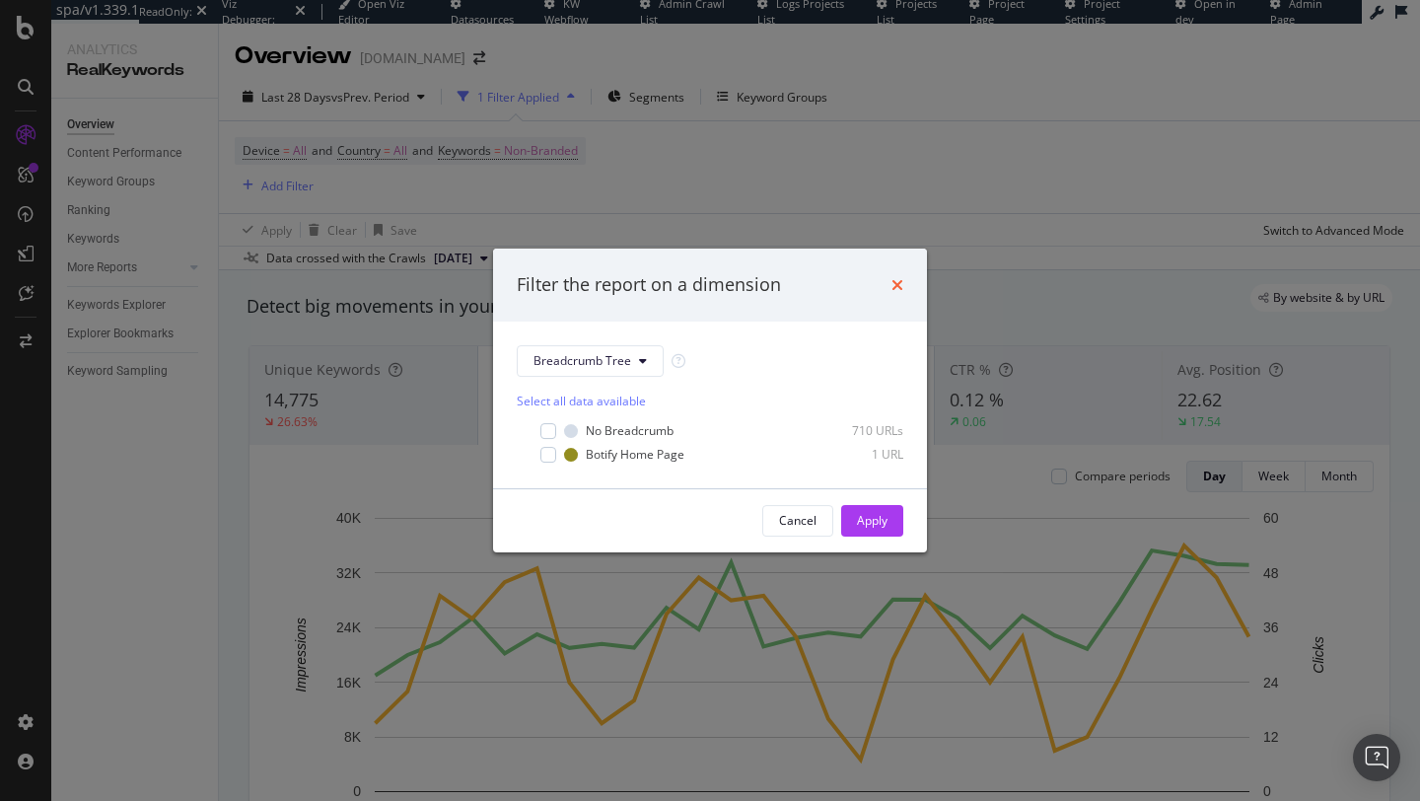
click at [897, 285] on icon "times" at bounding box center [898, 285] width 12 height 16
